Goal: Task Accomplishment & Management: Use online tool/utility

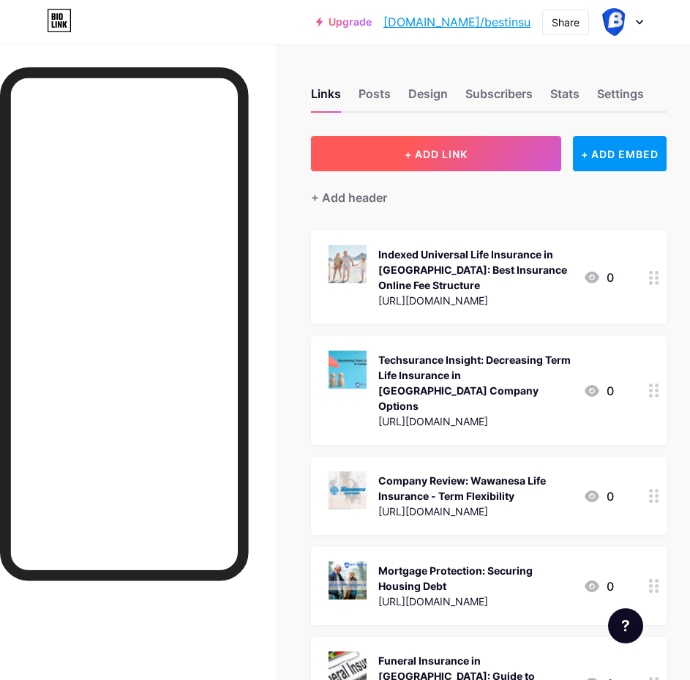
click at [444, 153] on span "+ ADD LINK" at bounding box center [436, 154] width 63 height 12
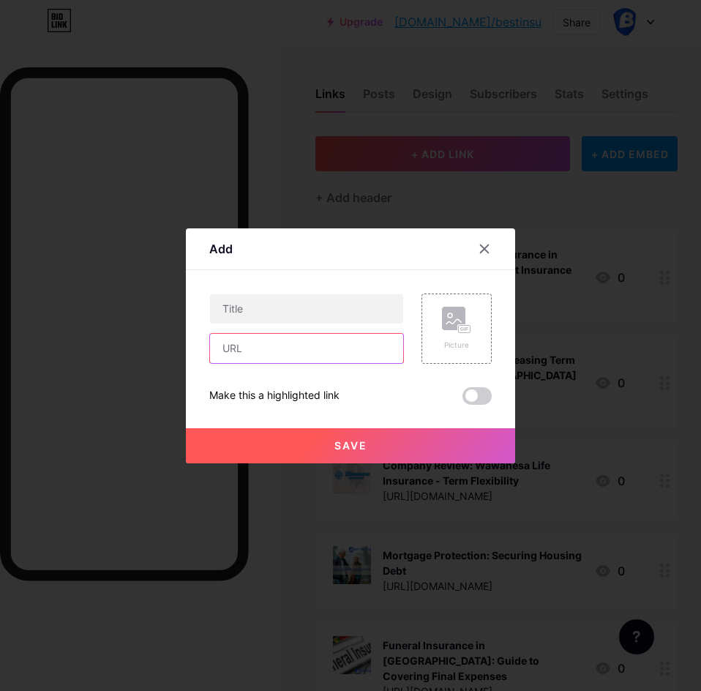
click at [256, 353] on input "text" at bounding box center [306, 348] width 193 height 29
paste input "[URL][DOMAIN_NAME]"
type input "[URL][DOMAIN_NAME]"
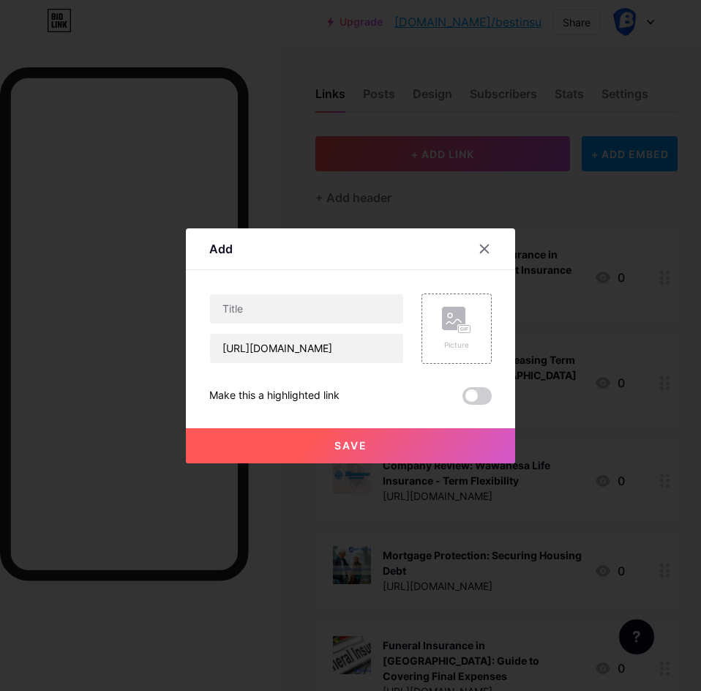
scroll to position [0, 0]
click at [251, 301] on input "text" at bounding box center [306, 308] width 193 height 29
paste input "Family Life Insurance: Best Insurance Online Mortgage Protection Focus"
type input "Family Life Insurance: Best Insurance Online Mortgage Protection Focus"
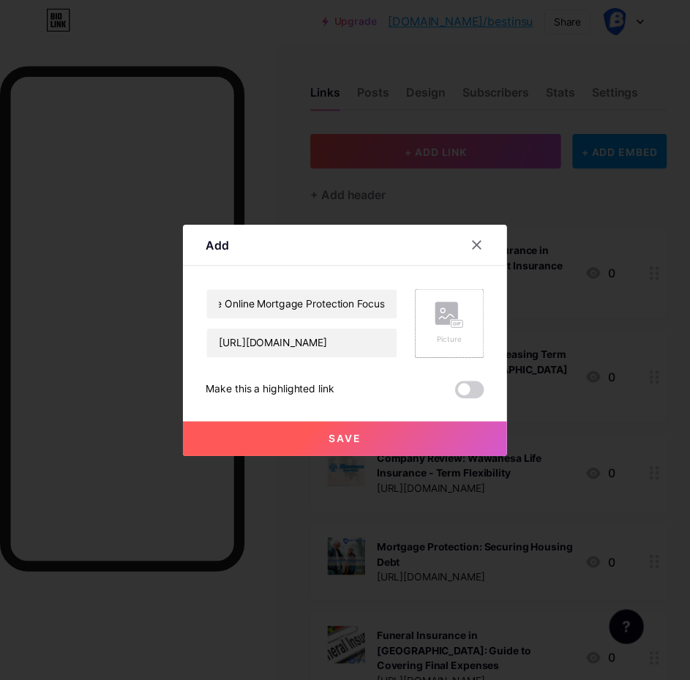
scroll to position [0, 0]
click at [458, 337] on div "Picture" at bounding box center [456, 329] width 29 height 44
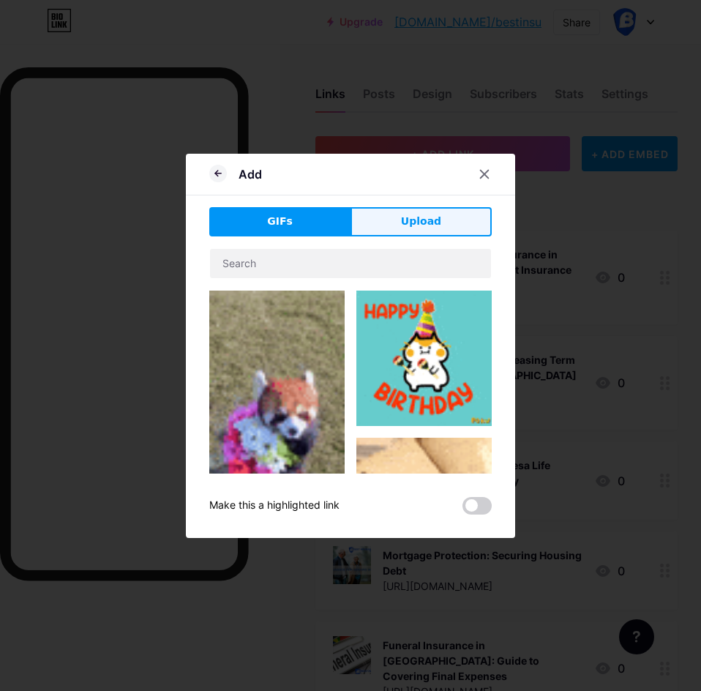
click at [414, 217] on span "Upload" at bounding box center [421, 221] width 40 height 15
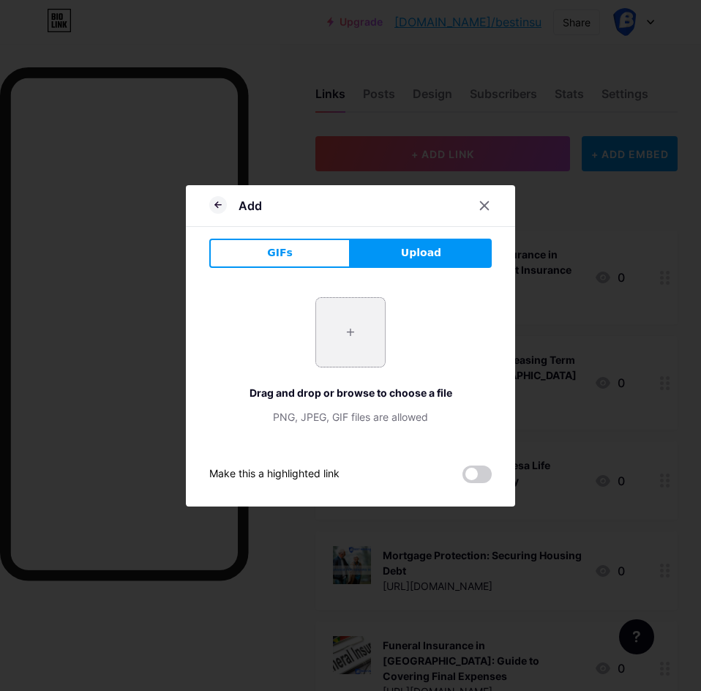
click at [348, 341] on input "file" at bounding box center [350, 332] width 69 height 69
type input "C:\fakepath\Life-Insurance-Family-BIO.jpg"
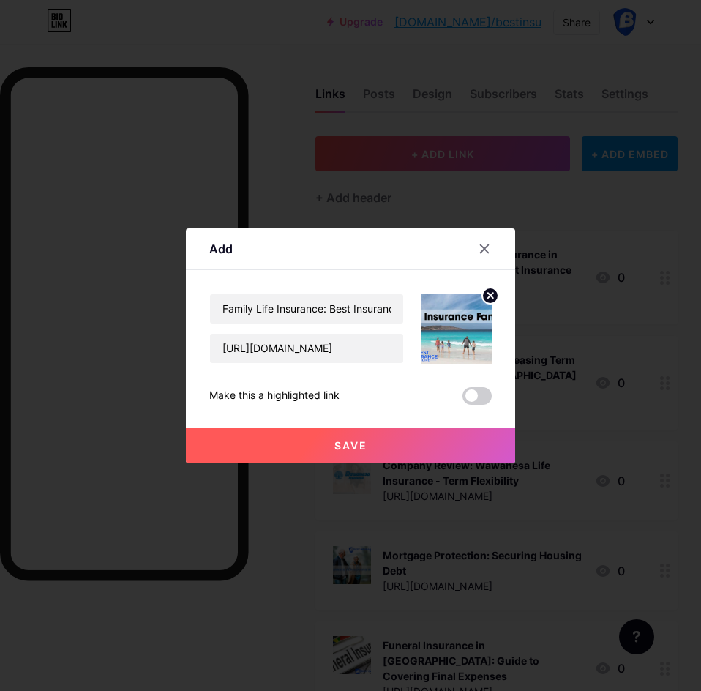
click at [357, 444] on span "Save" at bounding box center [351, 445] width 33 height 12
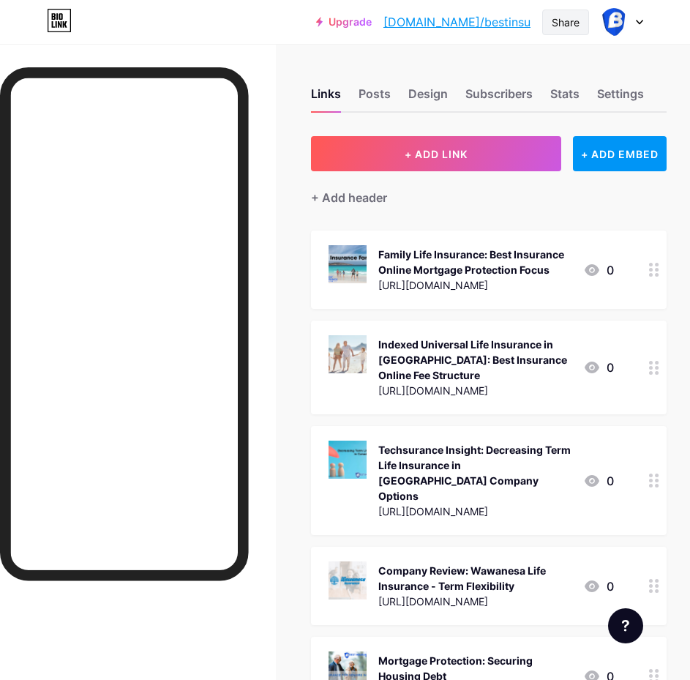
click at [569, 26] on div "Share" at bounding box center [566, 22] width 28 height 15
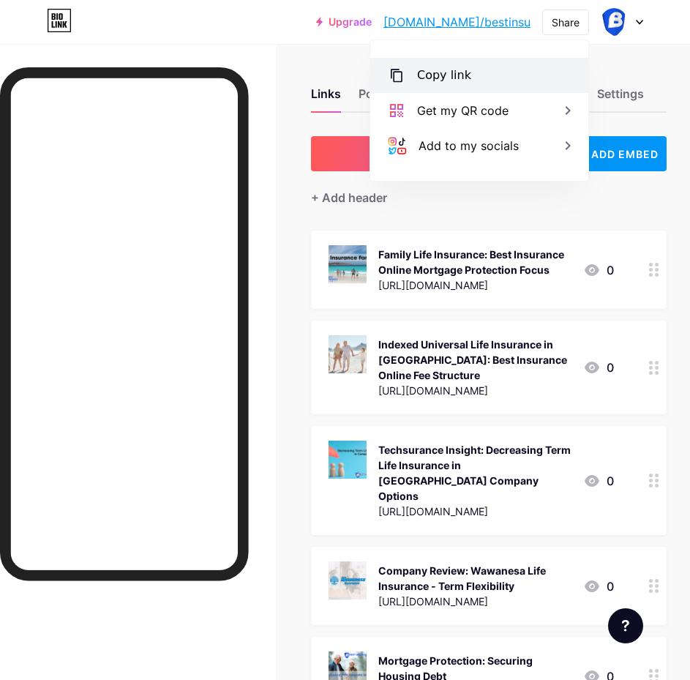
click at [411, 77] on div "Copy link" at bounding box center [479, 75] width 218 height 35
